Goal: Task Accomplishment & Management: Manage account settings

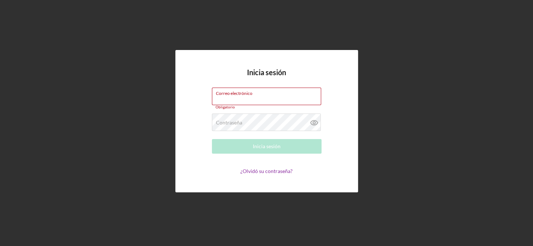
type input "[EMAIL_ADDRESS][DOMAIN_NAME]"
click at [263, 148] on div "Inicia sesión" at bounding box center [267, 146] width 28 height 15
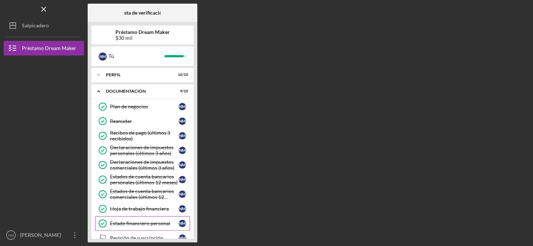
click at [136, 221] on div "Estado financiero personal" at bounding box center [144, 224] width 69 height 6
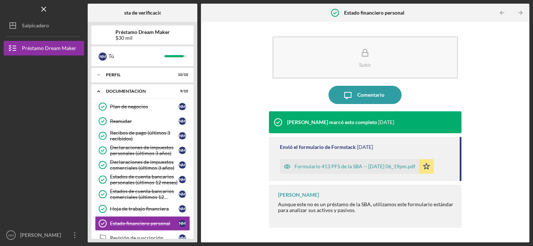
click at [324, 167] on div "Formulario 413 PFS de la SBA -- 2025-08-26 06_19pm.pdf" at bounding box center [354, 167] width 121 height 6
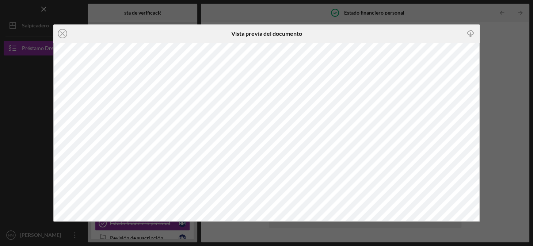
click at [22, 100] on div "Icono/Cerrar Vista previa del documento Icono/Descargar" at bounding box center [266, 123] width 533 height 246
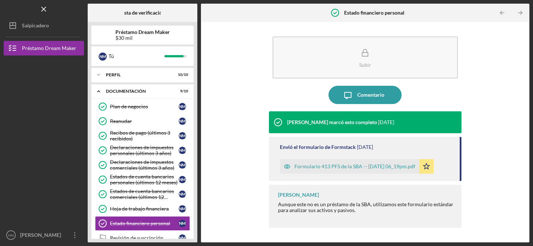
click at [339, 166] on div "Formulario 413 PFS de la SBA -- 2025-08-26 06_19pm.pdf" at bounding box center [354, 167] width 121 height 6
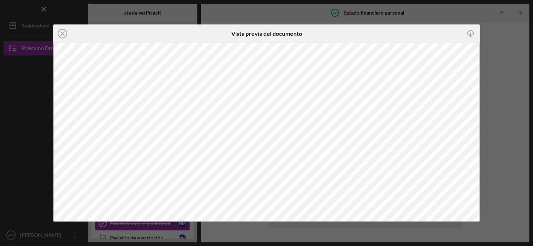
click at [470, 32] on icon "Icono/Descargar" at bounding box center [470, 34] width 16 height 16
click at [507, 57] on div "Icono/Cerrar Vista previa del documento Icono/Descargar" at bounding box center [266, 123] width 533 height 246
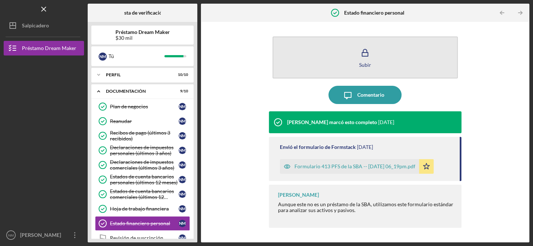
click at [367, 59] on icon "button" at bounding box center [365, 53] width 18 height 18
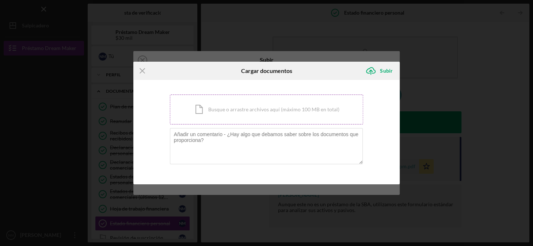
click at [274, 110] on div "Icono/Documento Busque o arrastre archivos aquí (máximo 100 MB en total) Tap to…" at bounding box center [267, 110] width 194 height 30
click at [143, 69] on icon "Icono/[PERSON_NAME]" at bounding box center [142, 71] width 18 height 18
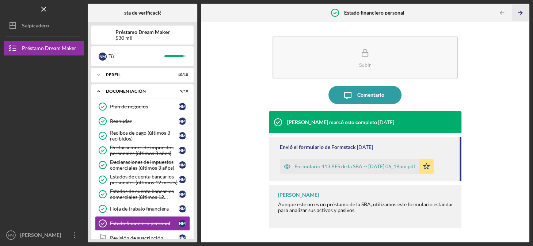
click at [519, 14] on icon "Icono/Flecha de paginación de tabla" at bounding box center [520, 13] width 16 height 16
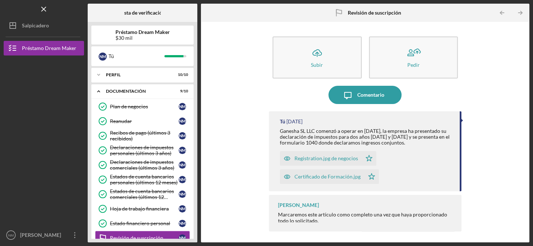
click at [519, 14] on icon "Icono/Flecha de paginación de tabla" at bounding box center [520, 13] width 16 height 16
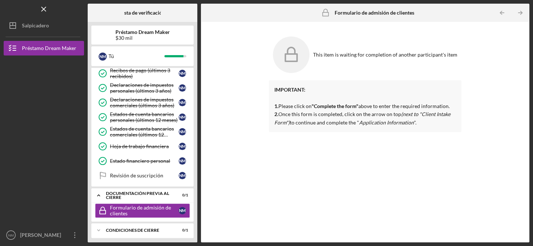
scroll to position [63, 0]
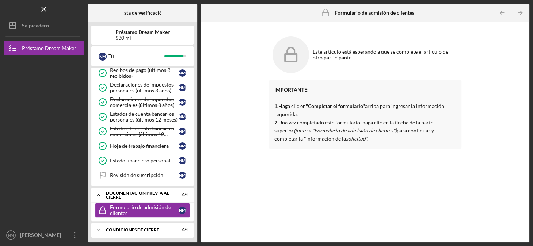
click at [332, 108] on strong ""Completar el formulario"" at bounding box center [335, 106] width 59 height 6
click at [141, 172] on div "Revisión de suscripción" at bounding box center [144, 175] width 69 height 6
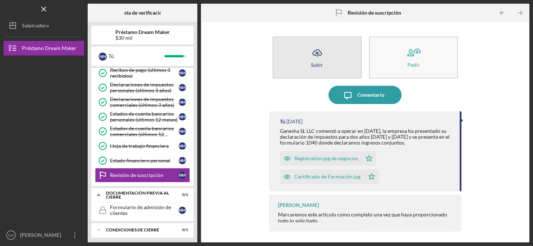
click at [317, 59] on icon "Icono/Cargar" at bounding box center [317, 53] width 18 height 18
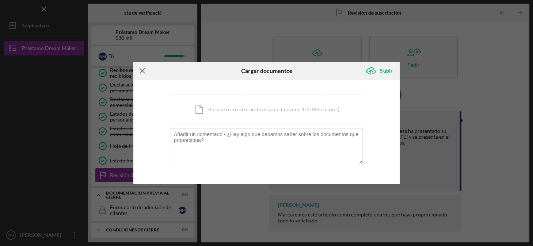
click at [140, 71] on icon "Icono/[PERSON_NAME]" at bounding box center [142, 71] width 18 height 18
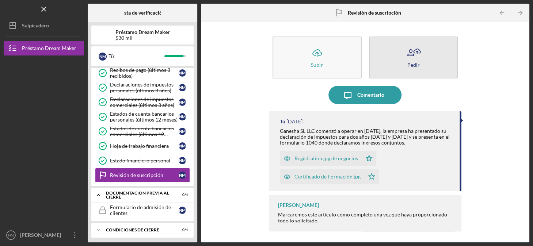
click at [407, 68] on button "Pedir" at bounding box center [413, 58] width 89 height 42
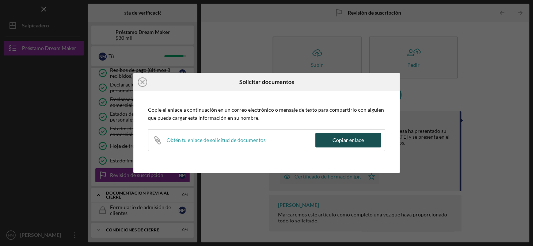
click at [329, 141] on button "Copiar enlace" at bounding box center [348, 140] width 66 height 15
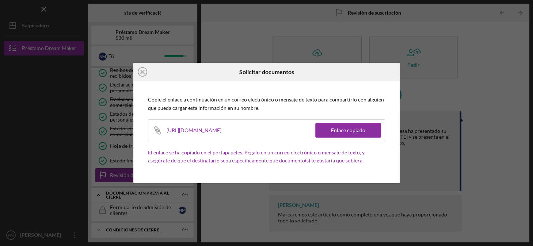
click at [9, 163] on div "Icono/Cerrar Solicitar documentos Copie el enlace a continuación en un correo e…" at bounding box center [266, 123] width 533 height 246
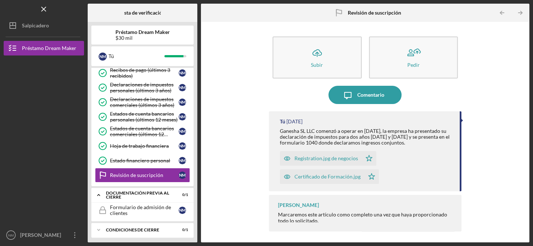
click at [310, 156] on div "Registration.jpg de negocios" at bounding box center [326, 159] width 64 height 6
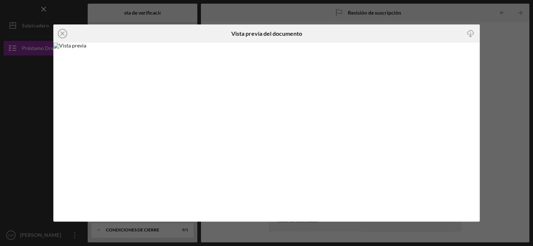
click at [470, 32] on icon "Icono/Descargar" at bounding box center [470, 34] width 16 height 16
click at [497, 51] on div "Icono/Cerrar Vista previa del documento Icono/Descargar" at bounding box center [266, 123] width 533 height 246
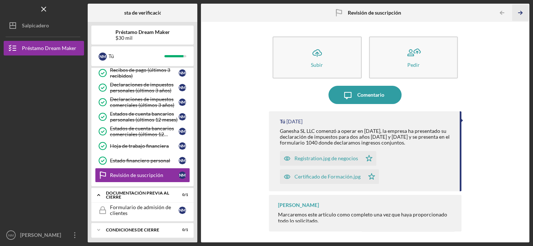
click at [522, 11] on icon "Icono/Flecha de paginación de tabla" at bounding box center [520, 13] width 16 height 16
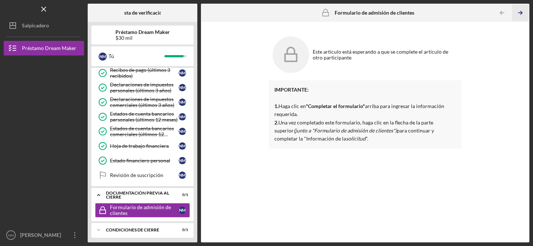
click at [519, 13] on line "button" at bounding box center [520, 13] width 4 height 0
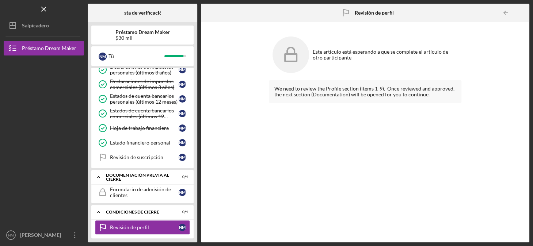
scroll to position [81, 0]
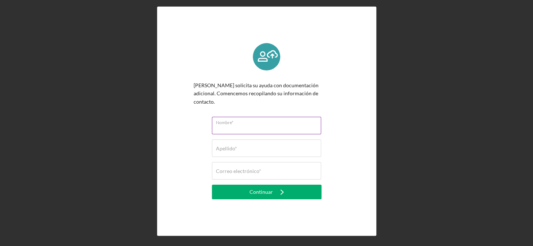
click at [252, 121] on input "Nombre*" at bounding box center [266, 126] width 109 height 18
type input "Nohelis"
type input "[PERSON_NAME]"
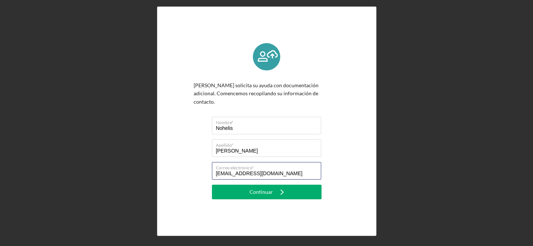
drag, startPoint x: 278, startPoint y: 171, endPoint x: 203, endPoint y: 177, distance: 75.4
click at [203, 177] on div "[PERSON_NAME] solicita su ayuda con documentación adicional. Comencemos recopil…" at bounding box center [267, 121] width 146 height 156
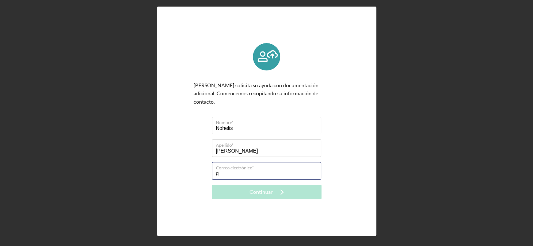
type input "[EMAIL_ADDRESS][DOMAIN_NAME]"
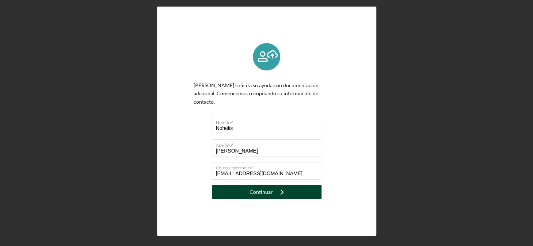
click at [260, 187] on div "Continuar" at bounding box center [260, 192] width 23 height 15
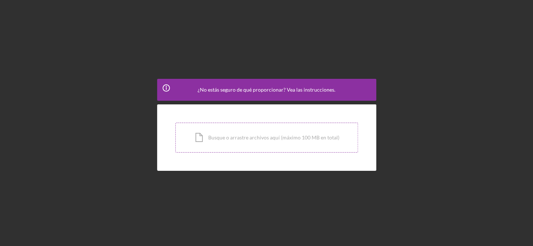
click at [257, 136] on div "Icono/Documento Busque o arrastre archivos aquí (máximo 100 MB en total) Tap to…" at bounding box center [266, 138] width 183 height 30
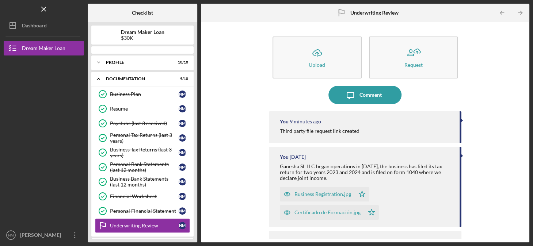
scroll to position [32, 0]
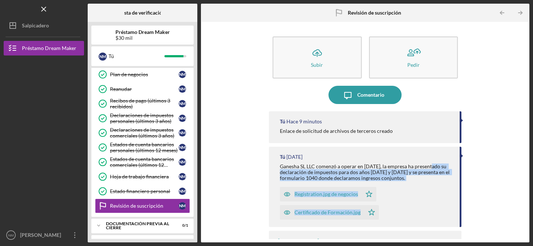
drag, startPoint x: 523, startPoint y: 169, endPoint x: 523, endPoint y: 213, distance: 43.8
click at [523, 213] on div "Icono/Cargar Subir Pedir Icono/Mensaje Comentario Tú Hace 9 minutos Enlace de s…" at bounding box center [365, 132] width 321 height 213
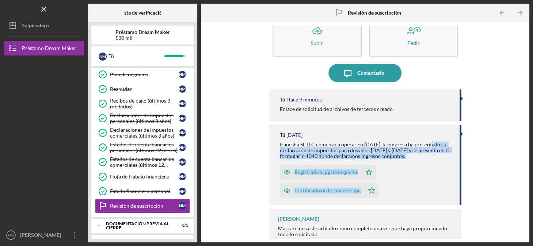
scroll to position [28, 0]
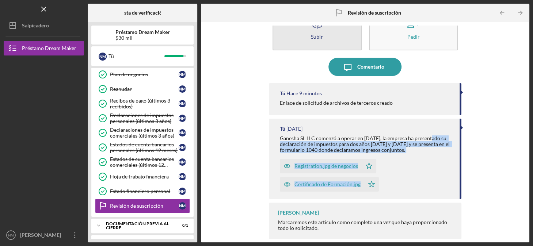
click at [314, 34] on div "Subir" at bounding box center [317, 36] width 12 height 5
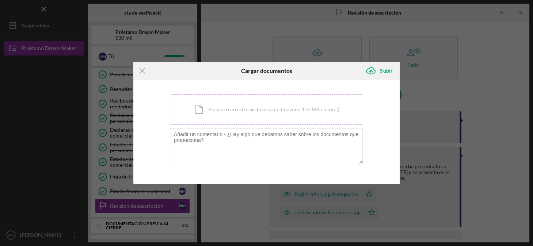
click at [236, 107] on div "Icono/Documento Busque o arrastre archivos aquí (máximo 100 MB en total) Tap to…" at bounding box center [267, 110] width 194 height 30
click at [269, 113] on div "Icono/Documento Busque o arrastre archivos aquí (máximo 100 MB en total) Tap to…" at bounding box center [267, 110] width 194 height 30
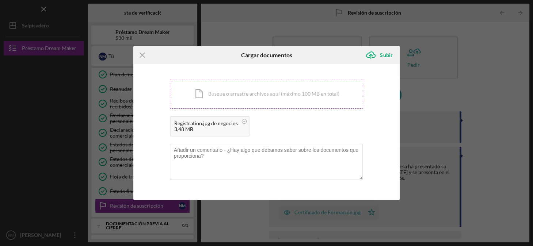
click at [245, 91] on div "Icono/Documento Busque o arrastre archivos aquí (máximo 100 MB en total) Tap to…" at bounding box center [267, 94] width 194 height 30
click at [234, 95] on div "Icono/Documento Busque o arrastre archivos aquí (máximo 100 MB en total) Tap to…" at bounding box center [267, 94] width 194 height 30
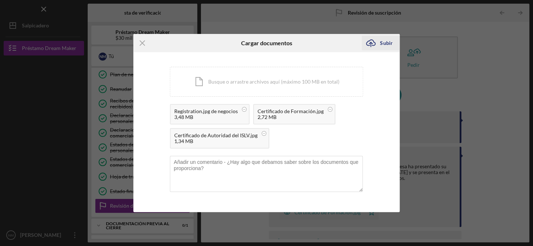
click at [387, 42] on div "Subir" at bounding box center [386, 43] width 12 height 15
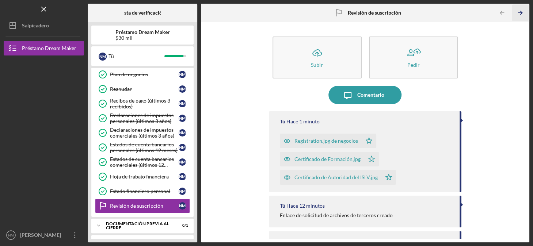
click at [521, 12] on polyline "button" at bounding box center [521, 12] width 2 height 3
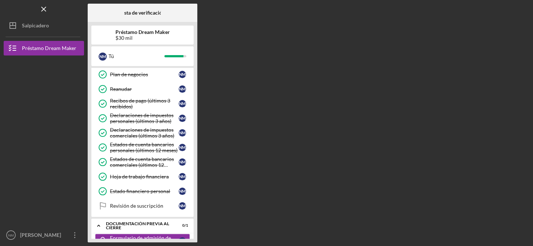
scroll to position [63, 0]
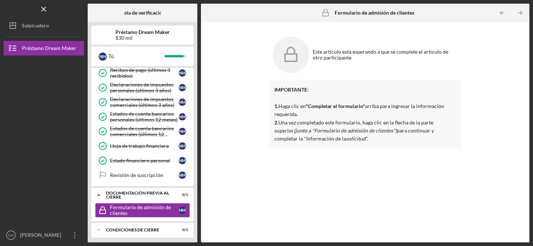
click at [292, 58] on icon at bounding box center [290, 55] width 37 height 37
click at [374, 10] on b "Formulario de admisión de clientes" at bounding box center [375, 13] width 80 height 6
click at [522, 13] on line "button" at bounding box center [520, 13] width 4 height 0
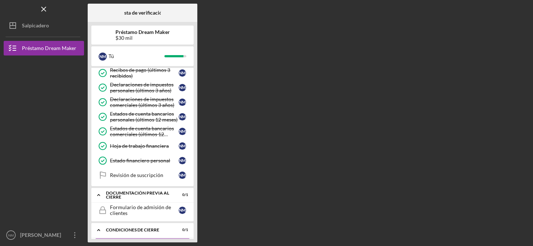
scroll to position [81, 0]
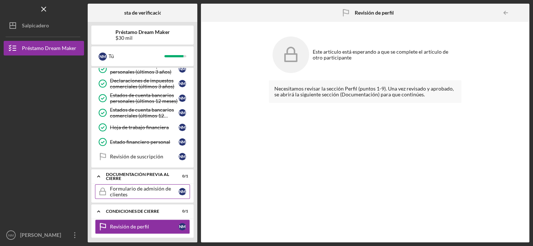
click at [119, 188] on div "Formulario de admisión de clientes" at bounding box center [144, 192] width 69 height 12
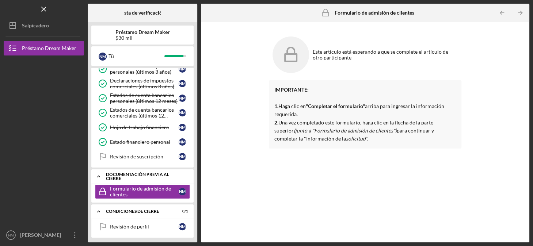
click at [116, 176] on div "Documentación previa al cierre" at bounding box center [145, 176] width 79 height 8
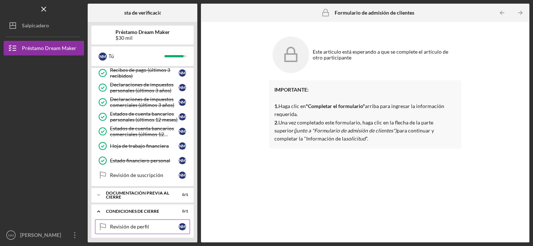
click at [117, 225] on div "Revisión de perfil" at bounding box center [144, 227] width 69 height 6
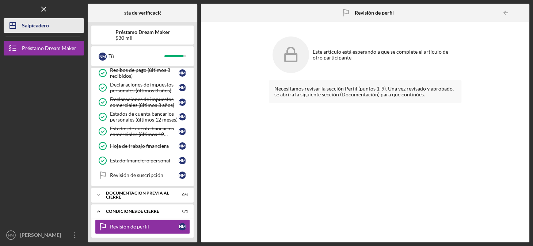
click at [34, 24] on div "Salpicadero" at bounding box center [35, 26] width 27 height 16
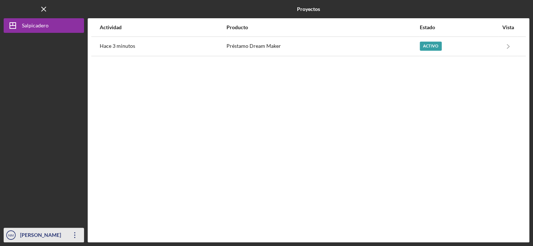
click at [76, 235] on icon "Icono/Desbordamiento" at bounding box center [75, 235] width 18 height 18
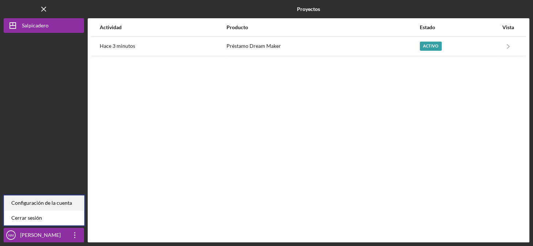
click at [54, 198] on div "Configuración de la cuenta" at bounding box center [44, 202] width 80 height 15
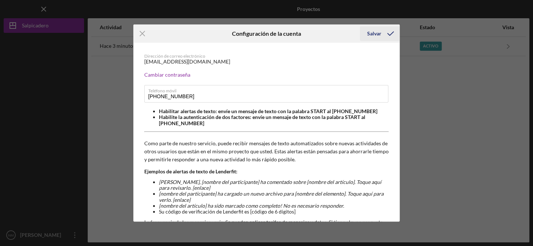
click at [372, 33] on div "Salvar" at bounding box center [374, 33] width 14 height 15
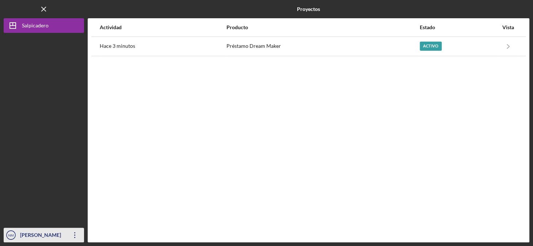
click at [75, 237] on icon "Icono/Desbordamiento" at bounding box center [75, 235] width 18 height 18
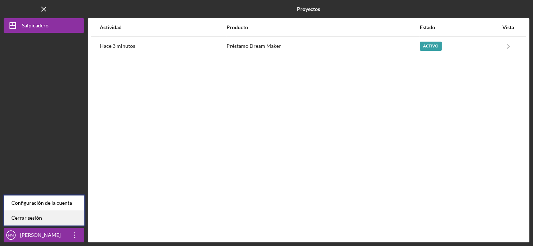
click at [64, 218] on link "Cerrar sesión" at bounding box center [44, 217] width 80 height 15
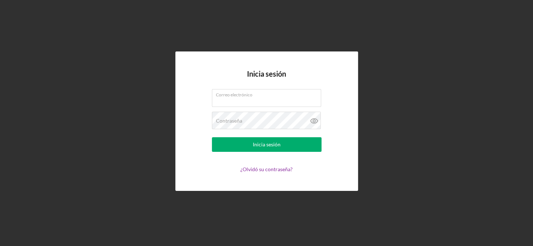
type input "[EMAIL_ADDRESS][DOMAIN_NAME]"
